Goal: Navigation & Orientation: Find specific page/section

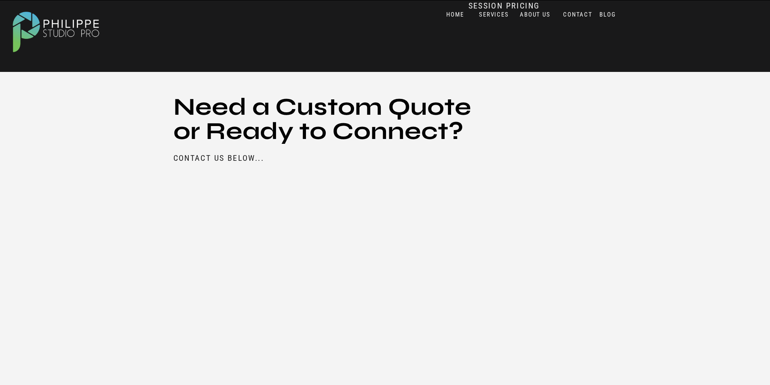
scroll to position [1025, 0]
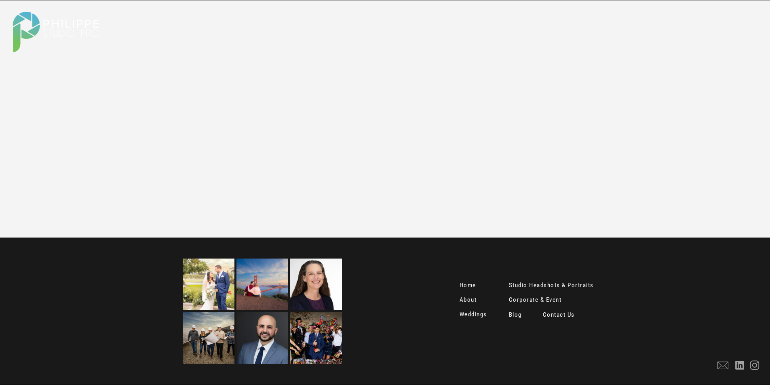
click at [517, 313] on nav "Blog" at bounding box center [526, 315] width 34 height 8
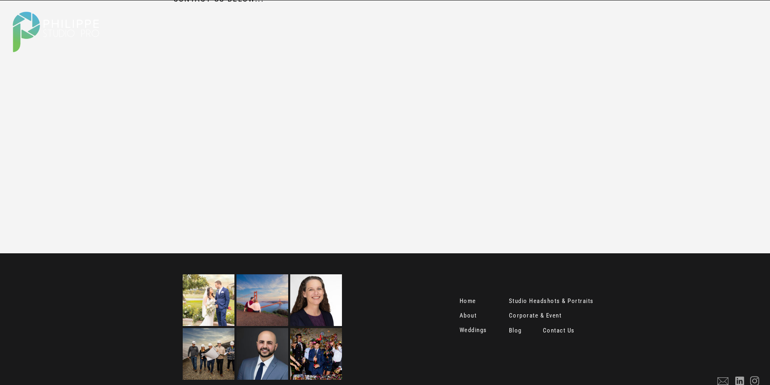
scroll to position [1025, 0]
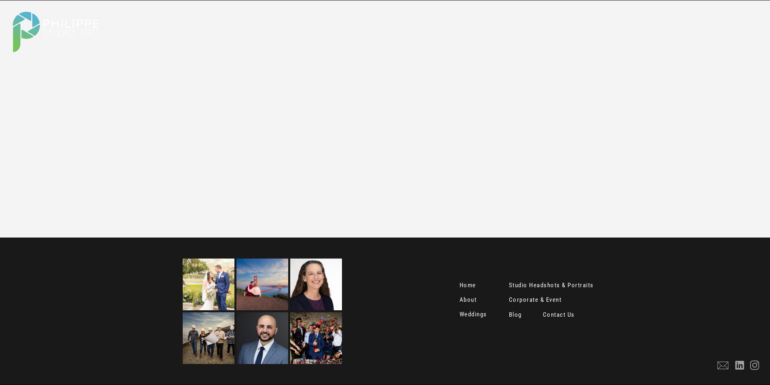
click at [469, 299] on nav "About" at bounding box center [469, 301] width 20 height 8
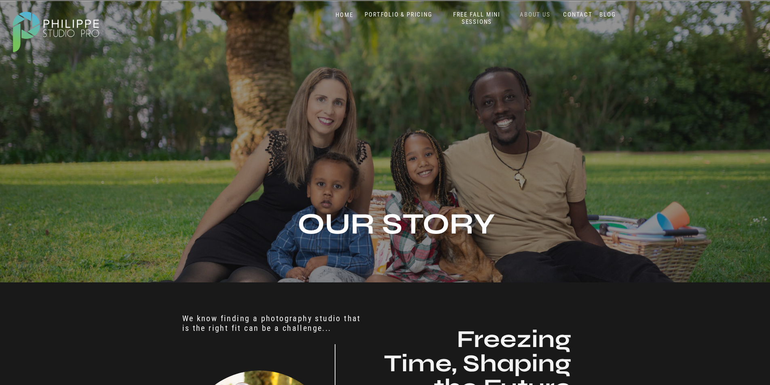
click at [544, 13] on nav "ABOUT US" at bounding box center [535, 15] width 34 height 8
click at [490, 12] on nav "FREE FALL MINI SESSIONS" at bounding box center [476, 18] width 67 height 15
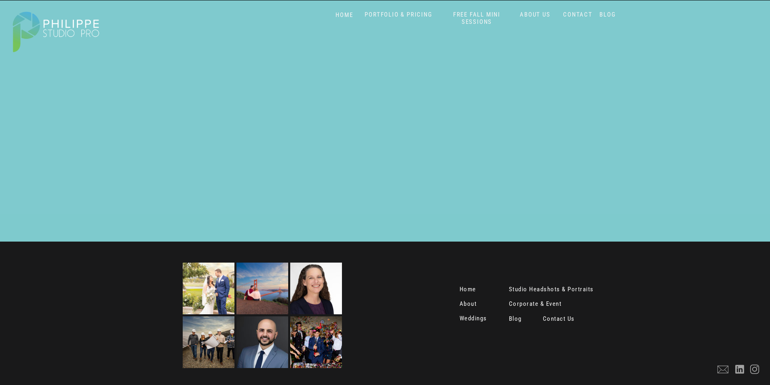
scroll to position [2765, 0]
